Goal: Task Accomplishment & Management: Manage account settings

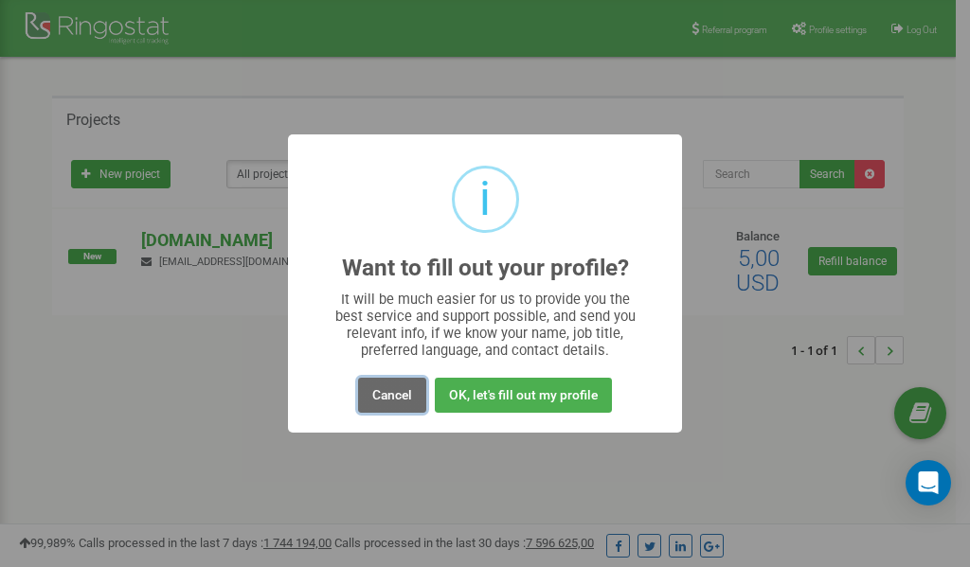
click at [392, 392] on button "Cancel" at bounding box center [392, 395] width 68 height 35
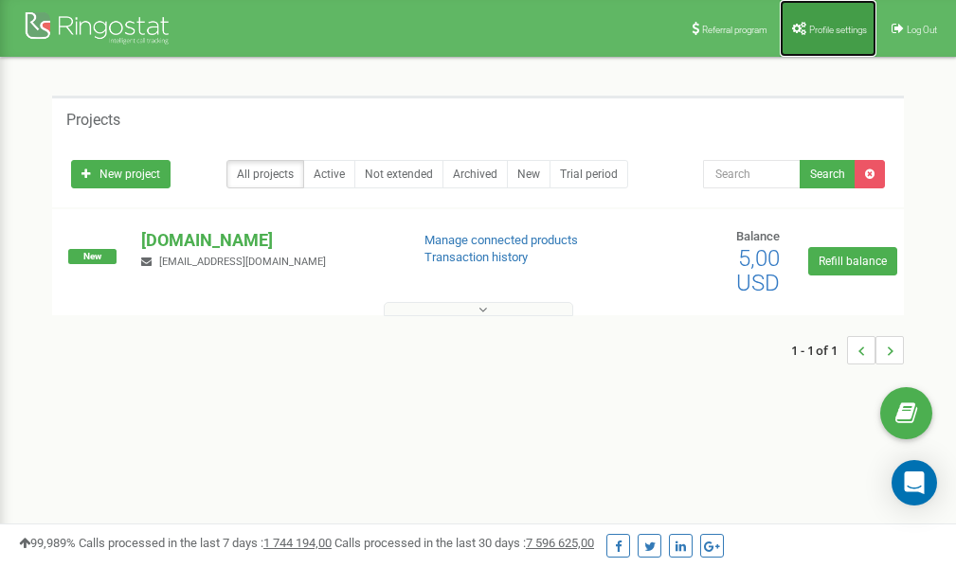
click at [826, 29] on span "Profile settings" at bounding box center [838, 30] width 58 height 10
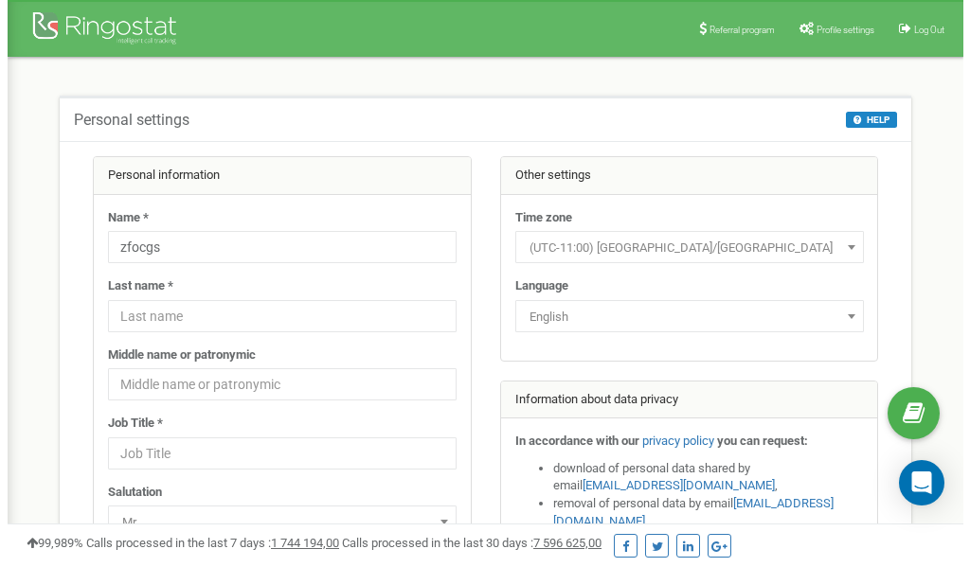
scroll to position [95, 0]
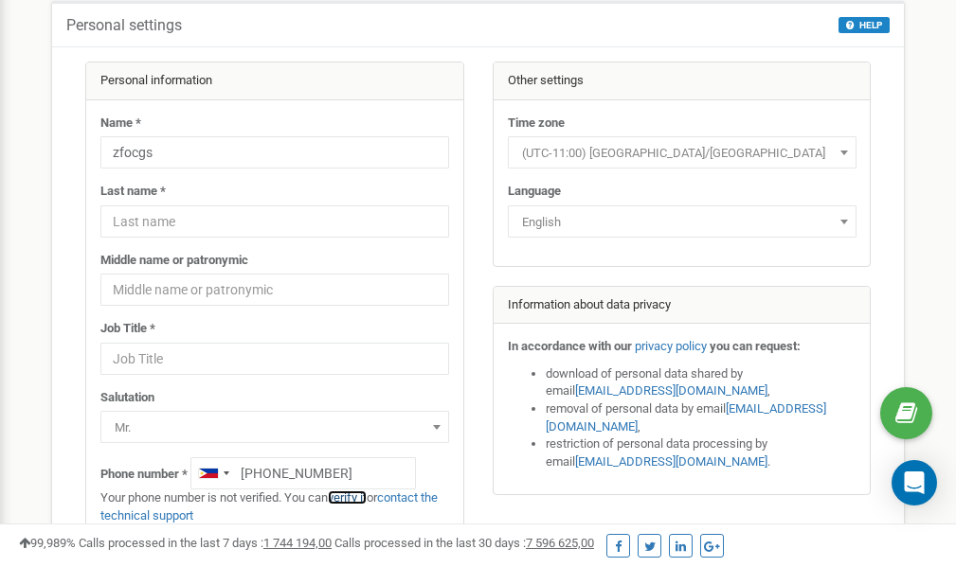
click at [355, 497] on link "verify it" at bounding box center [347, 498] width 39 height 14
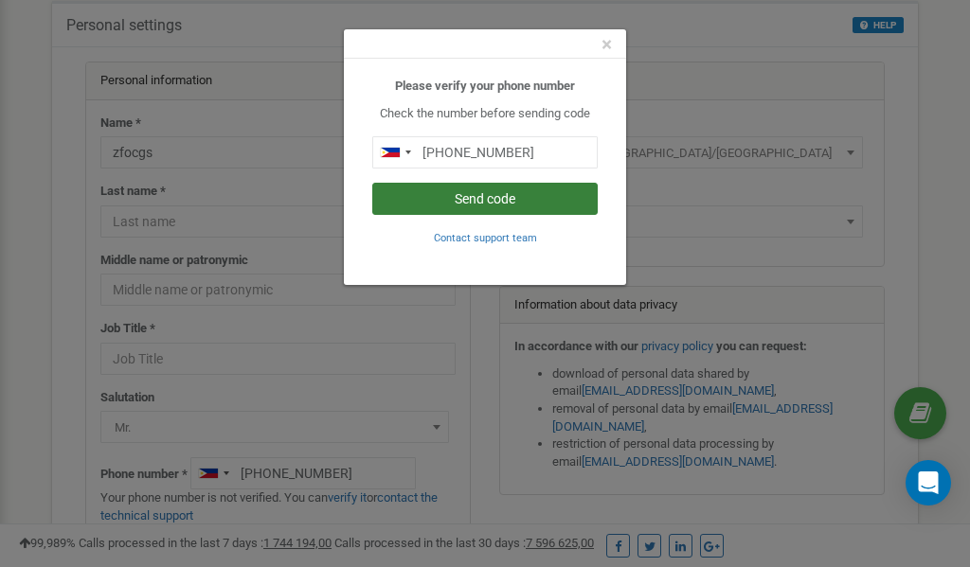
click at [445, 199] on button "Send code" at bounding box center [484, 199] width 225 height 32
